Goal: Task Accomplishment & Management: Complete application form

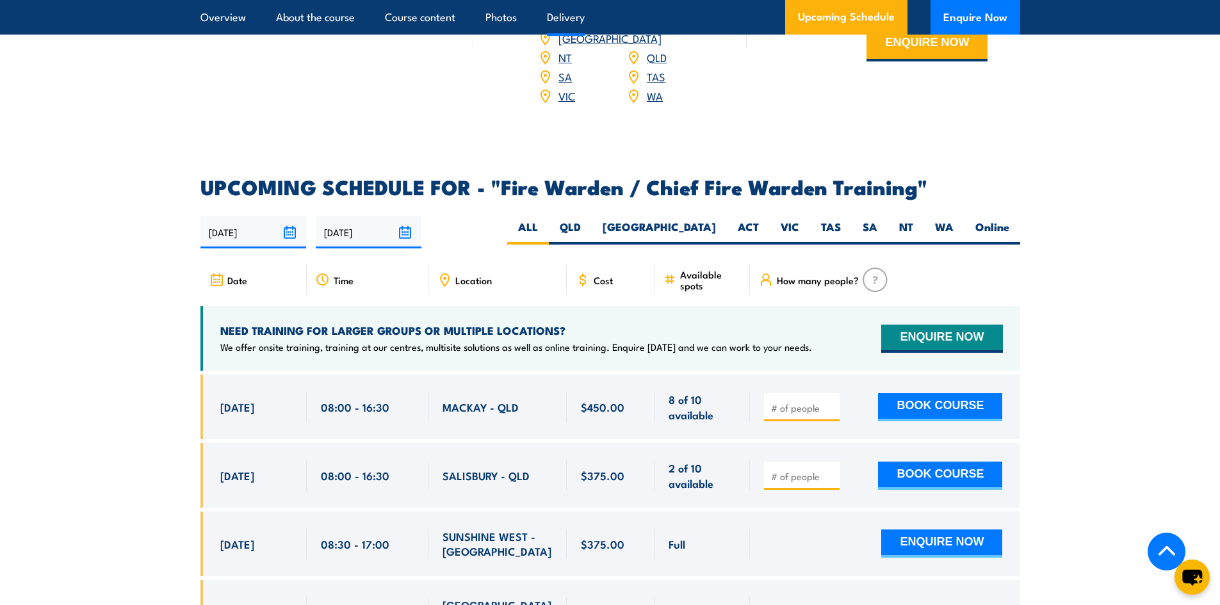
scroll to position [2113, 0]
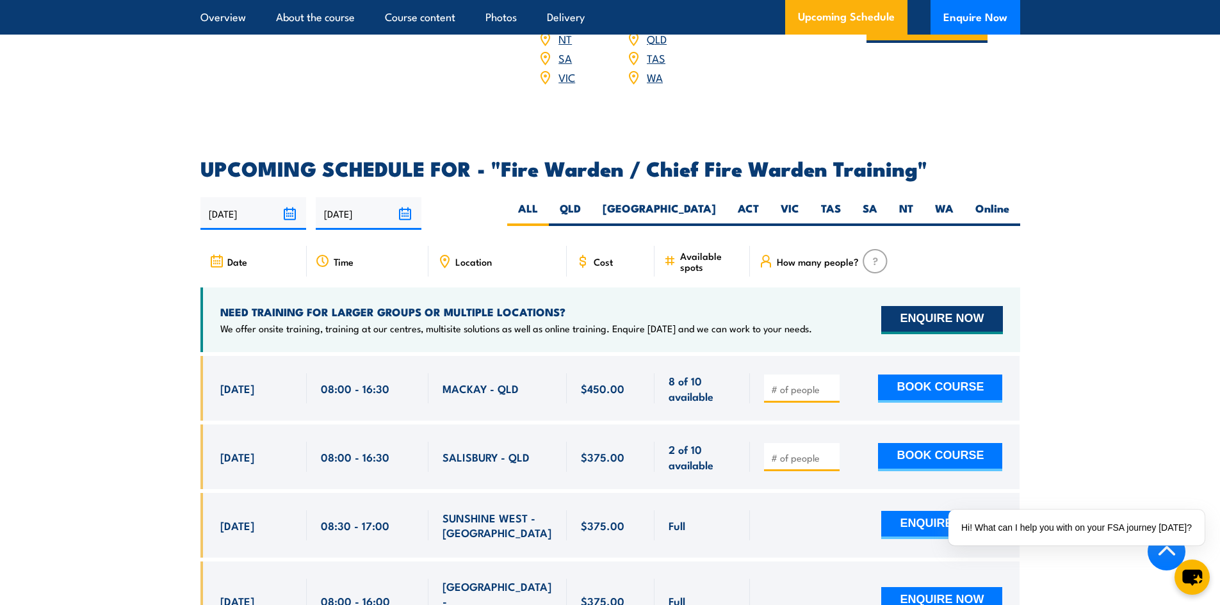
click at [918, 318] on button "ENQUIRE NOW" at bounding box center [941, 320] width 121 height 28
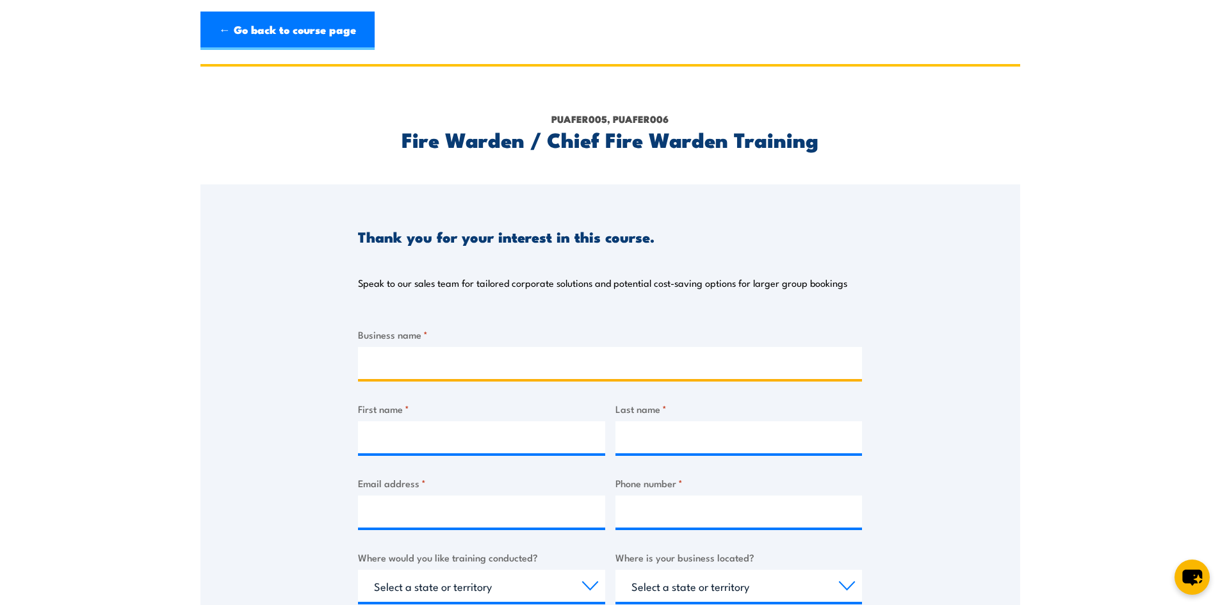
click at [437, 365] on input "Business name *" at bounding box center [610, 363] width 504 height 32
type input "Abergeldie Complex Infrastructure"
type input "Aya"
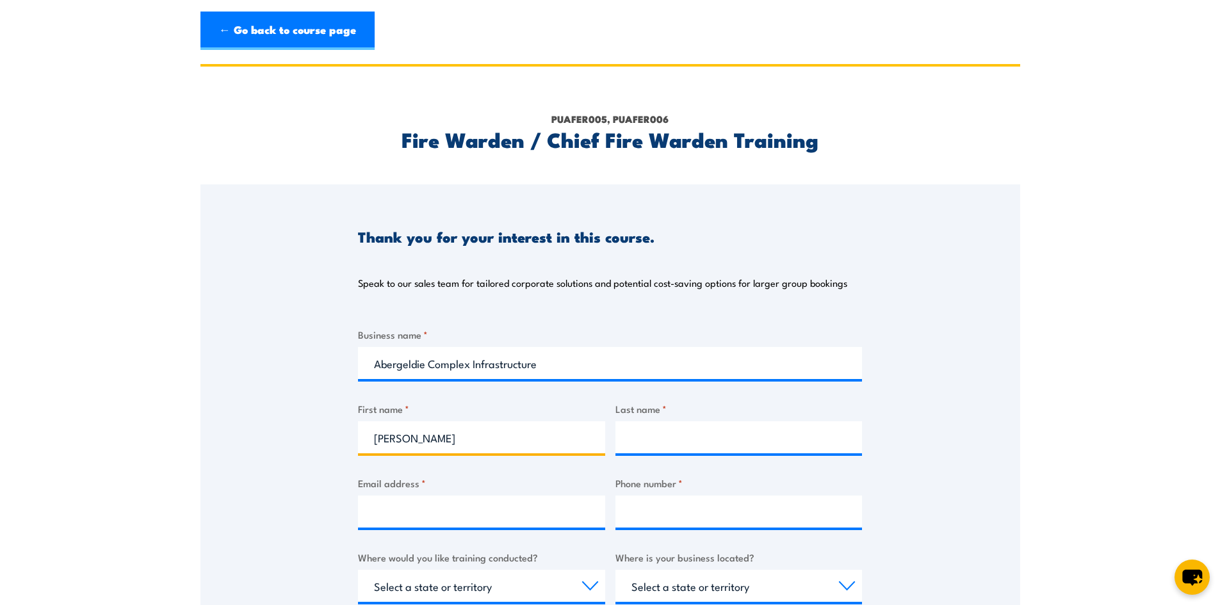
type input "Farache"
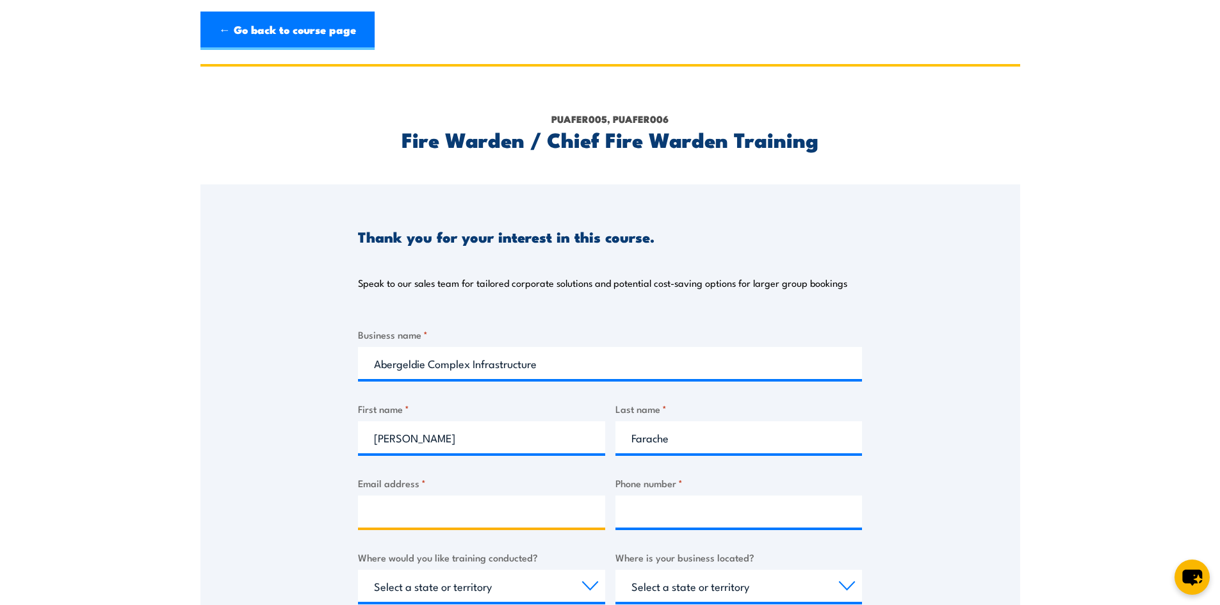
type input "afarache@abergeldie.con"
type input "0287177777"
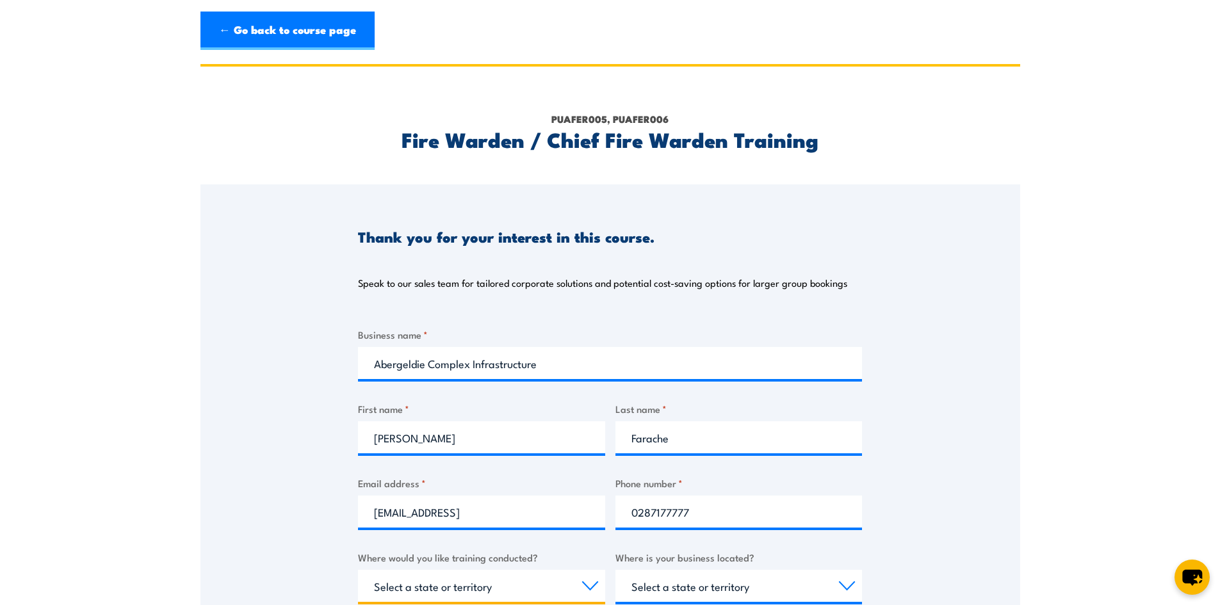
select select "[GEOGRAPHIC_DATA]"
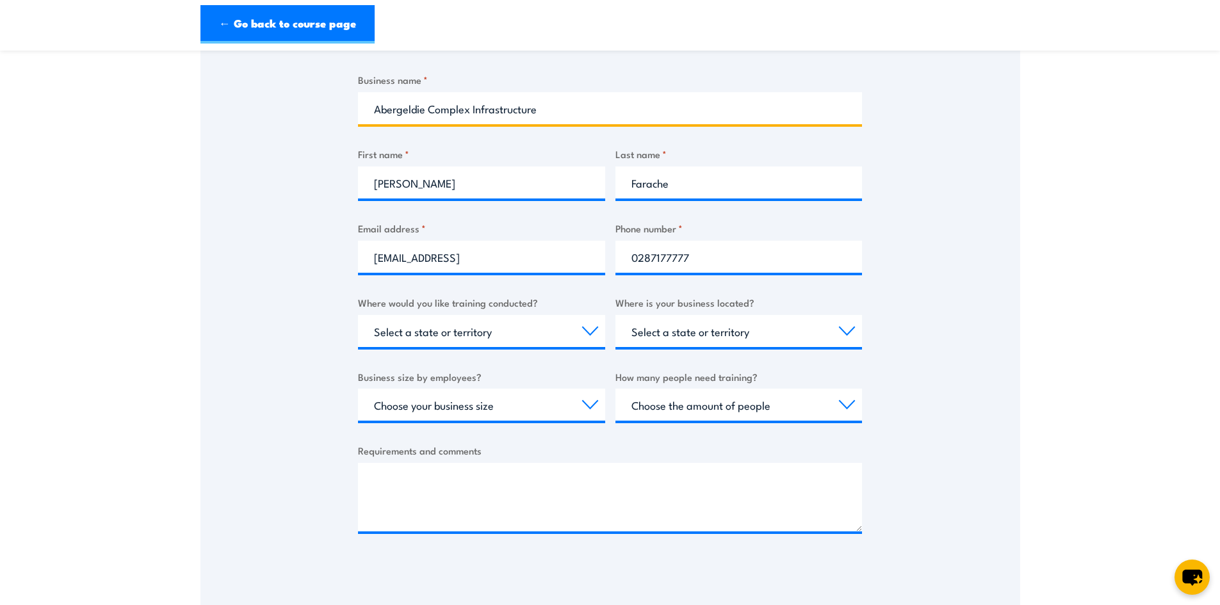
scroll to position [256, 0]
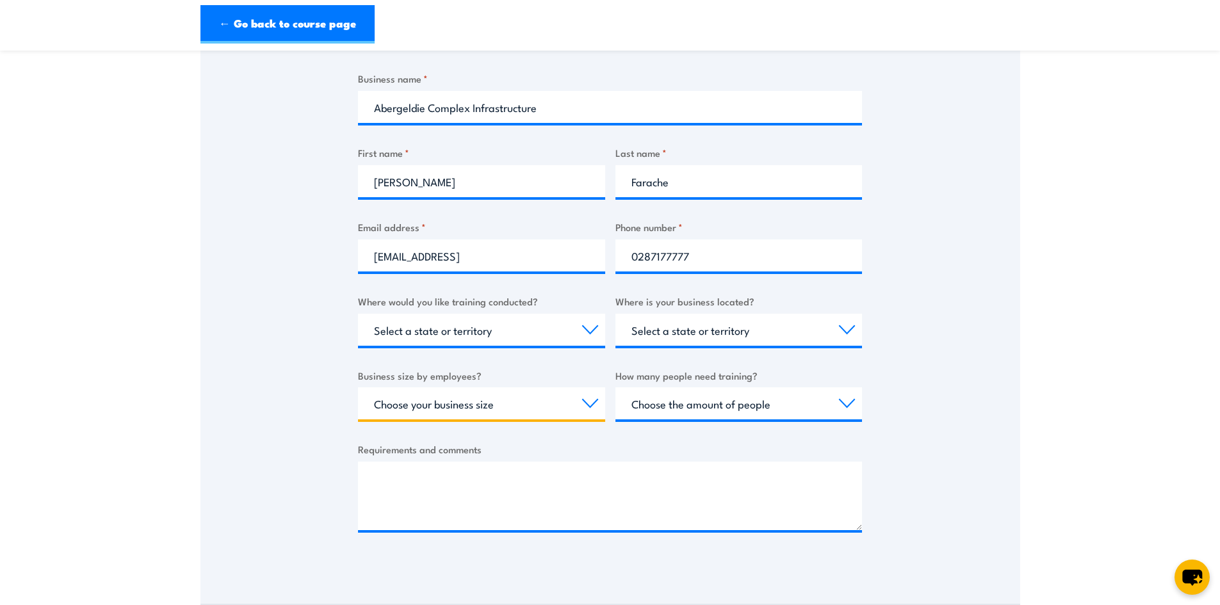
click at [421, 407] on select "Choose your business size 1 to 19 20 to 199 200+" at bounding box center [481, 403] width 247 height 32
select select "200+"
click at [358, 387] on select "Choose your business size 1 to 19 20 to 199 200+" at bounding box center [481, 403] width 247 height 32
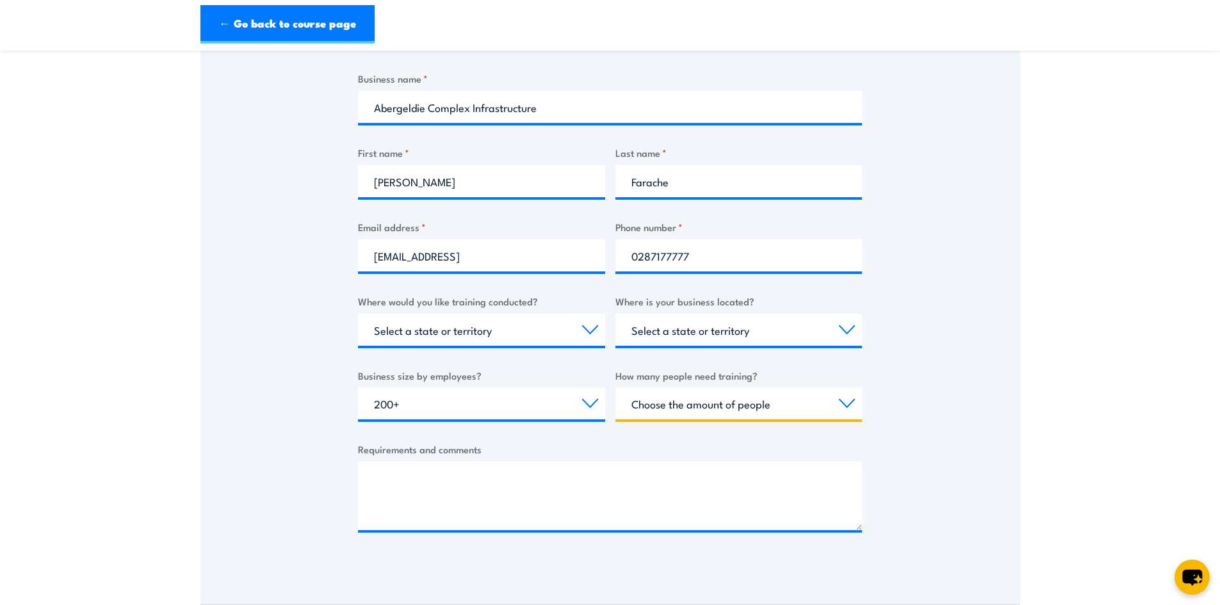
click at [675, 397] on select "Choose the amount of people 1 to 4 5 to 19 20+" at bounding box center [738, 403] width 247 height 32
select select "5 to 19"
click at [615, 387] on select "Choose the amount of people 1 to 4 5 to 19 20+" at bounding box center [738, 403] width 247 height 32
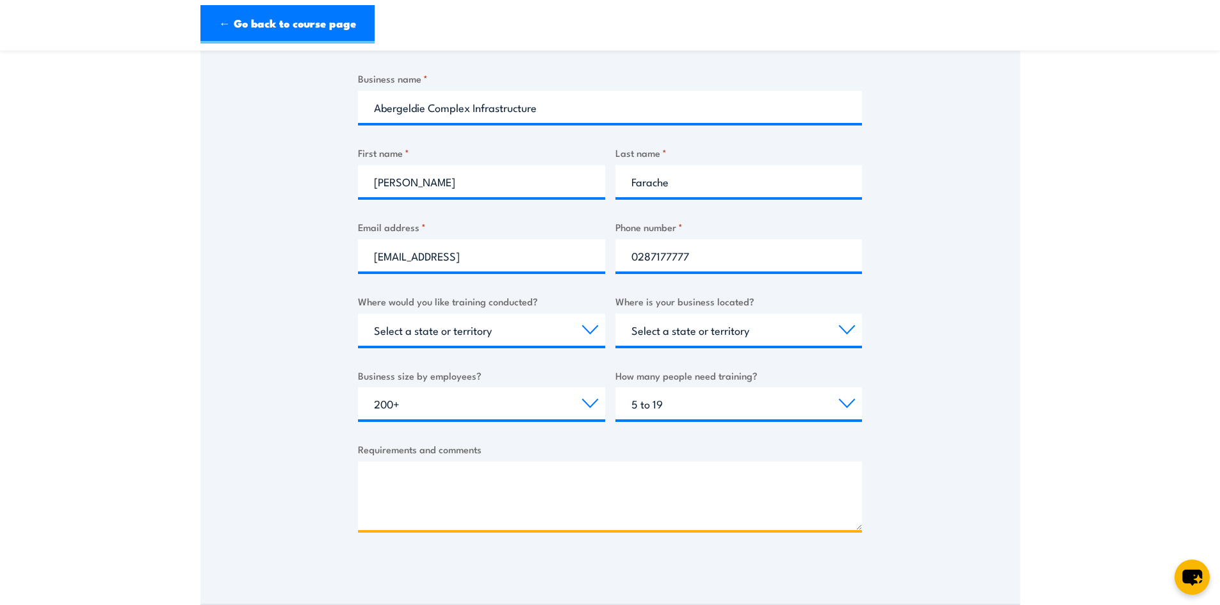
click at [481, 486] on textarea "Requirements and comments" at bounding box center [610, 496] width 504 height 69
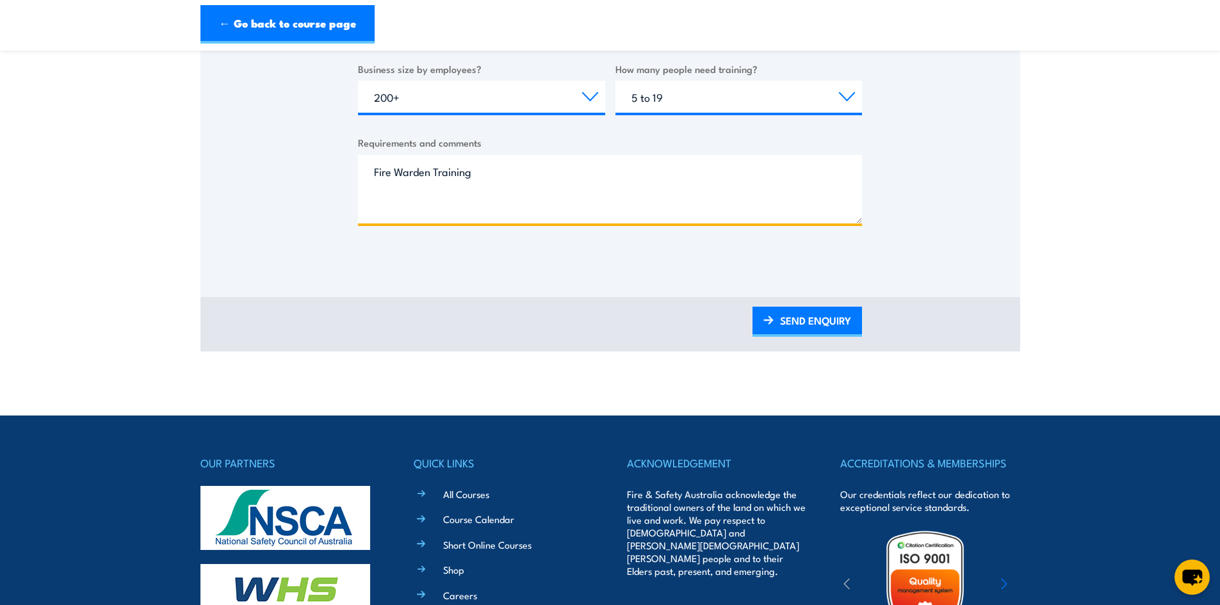
scroll to position [320, 0]
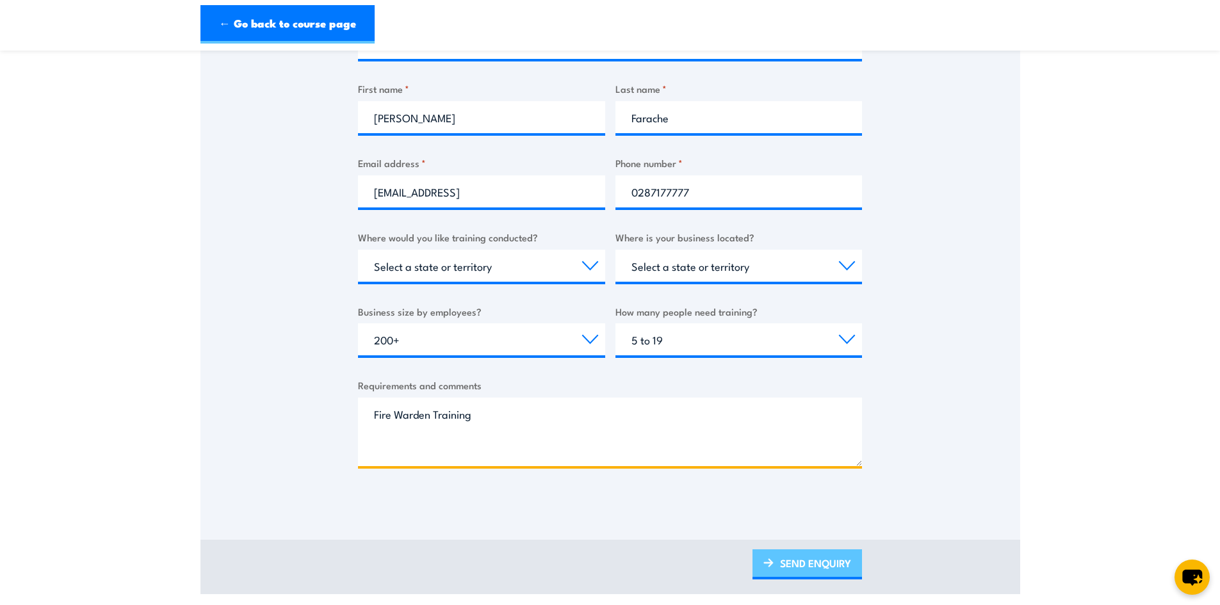
type textarea "Fire Warden Training"
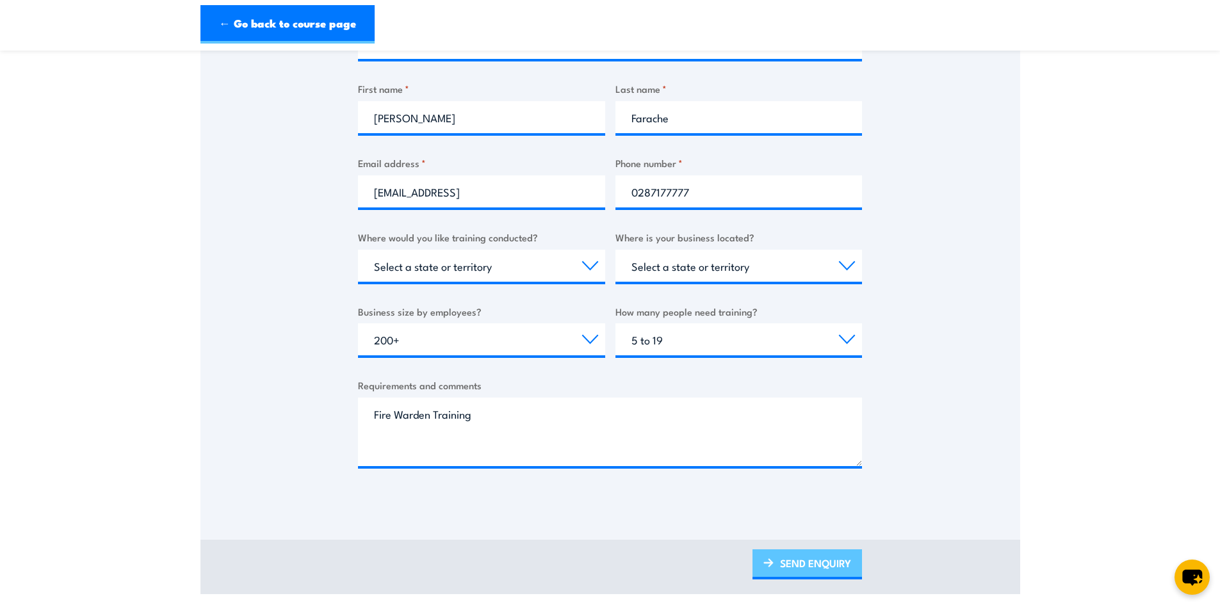
click at [785, 560] on link "SEND ENQUIRY" at bounding box center [806, 564] width 109 height 30
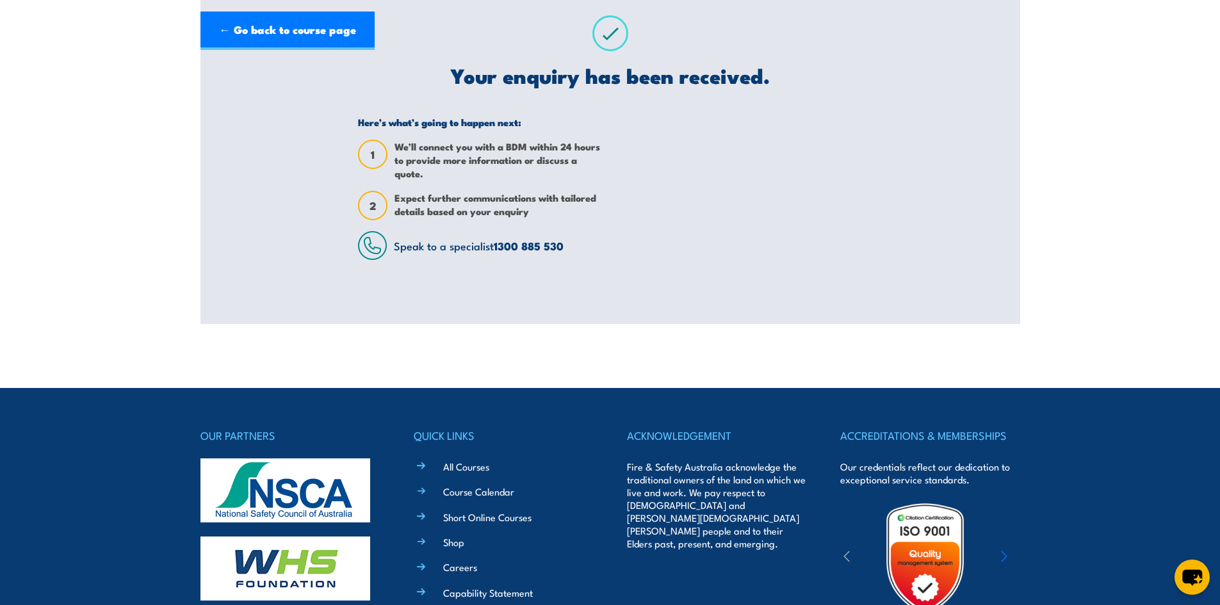
scroll to position [0, 0]
